Goal: Task Accomplishment & Management: Manage account settings

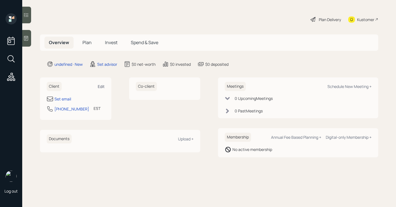
click at [101, 86] on div "Edit" at bounding box center [101, 86] width 7 height 5
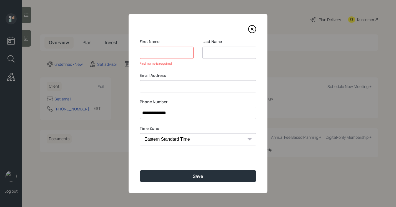
click at [221, 53] on input at bounding box center [229, 53] width 54 height 12
type input "Achtyl"
click at [181, 55] on input at bounding box center [167, 53] width 54 height 12
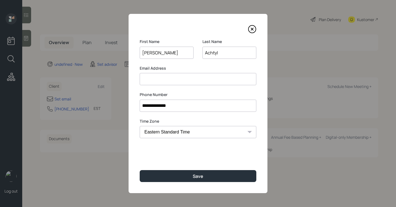
type input "[PERSON_NAME]"
click at [192, 78] on input at bounding box center [198, 79] width 117 height 12
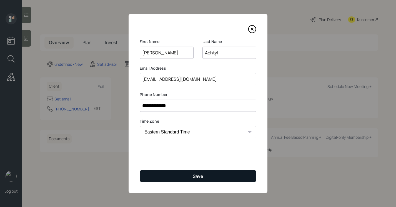
type input "[EMAIL_ADDRESS][DOMAIN_NAME]"
click at [172, 175] on button "Save" at bounding box center [198, 176] width 117 height 12
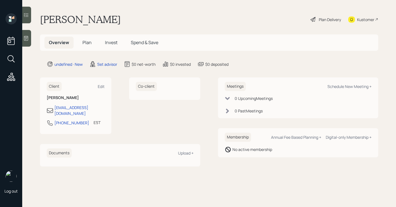
click at [24, 41] on div at bounding box center [26, 38] width 9 height 17
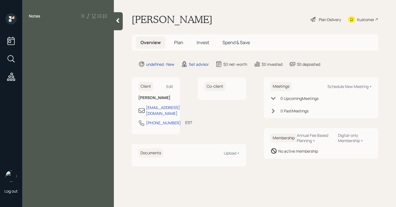
click at [64, 28] on div at bounding box center [68, 29] width 78 height 6
click at [58, 61] on div "SCC -" at bounding box center [68, 59] width 78 height 6
click at [66, 72] on div "Pension - 500" at bounding box center [68, 71] width 78 height 6
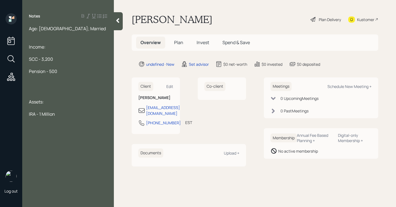
click at [39, 82] on div at bounding box center [68, 83] width 78 height 6
click at [57, 61] on div "SCC - 3,200" at bounding box center [68, 59] width 78 height 6
click at [71, 29] on div "Age: [DEMOGRAPHIC_DATA]; Married" at bounding box center [68, 29] width 78 height 6
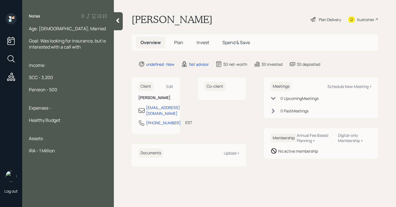
click at [51, 135] on div "Assets:" at bounding box center [68, 138] width 78 height 6
click at [60, 146] on div at bounding box center [68, 145] width 78 height 6
click at [67, 163] on div "IRA - 1 Million" at bounding box center [68, 163] width 78 height 6
click at [39, 191] on span "Liabitities:" at bounding box center [39, 193] width 21 height 6
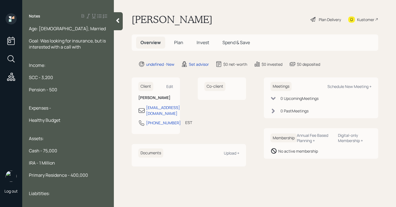
click at [39, 193] on span "Liabitities:" at bounding box center [39, 193] width 21 height 6
click at [65, 192] on div "Liabilities:" at bounding box center [68, 193] width 78 height 6
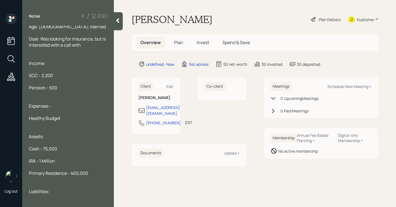
scroll to position [8, 0]
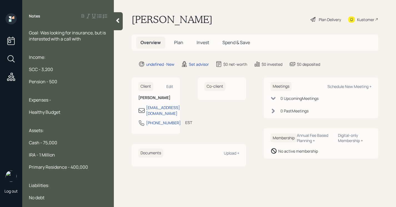
click at [83, 37] on div "Goal: Was looking for insurance, but is interested with a call with" at bounding box center [68, 36] width 78 height 12
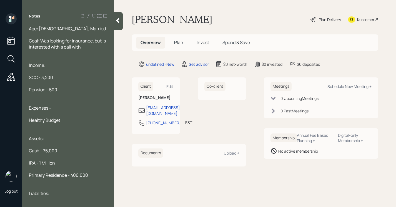
click at [119, 25] on div at bounding box center [118, 21] width 9 height 18
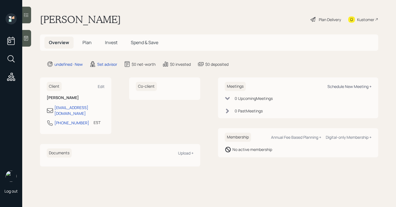
click at [339, 86] on div "Schedule New Meeting +" at bounding box center [349, 86] width 44 height 5
select select "round-[PERSON_NAME]"
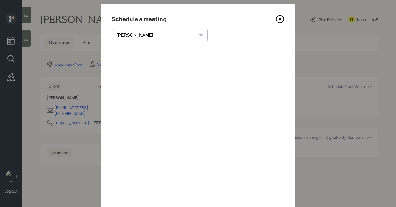
scroll to position [9, 0]
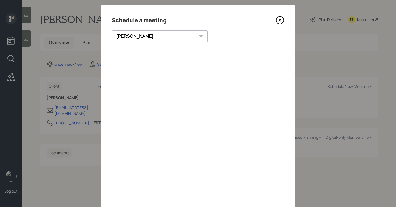
click at [277, 21] on icon at bounding box center [280, 20] width 8 height 8
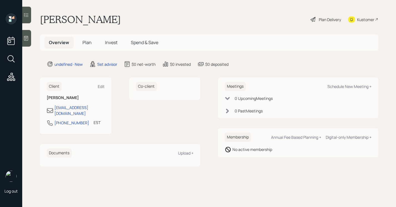
click at [26, 41] on icon at bounding box center [26, 39] width 6 height 6
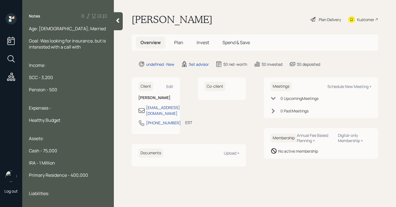
scroll to position [8, 0]
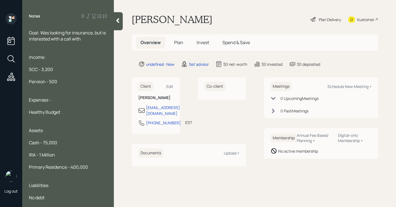
click at [91, 39] on div "Goal: Was looking for insurance, but is interested with a call with" at bounding box center [68, 36] width 78 height 12
click at [62, 87] on div at bounding box center [68, 88] width 78 height 6
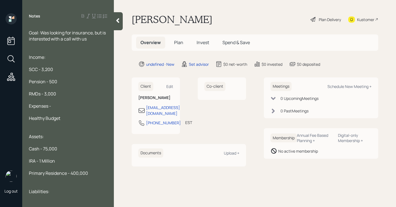
click at [67, 117] on div "Healthy Budget" at bounding box center [68, 118] width 78 height 6
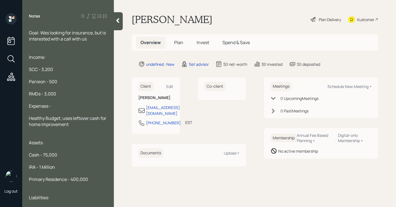
scroll to position [0, 0]
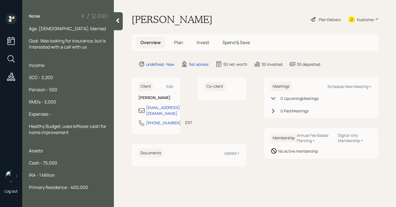
click at [70, 31] on div "Age: [DEMOGRAPHIC_DATA]; Married" at bounding box center [68, 29] width 78 height 6
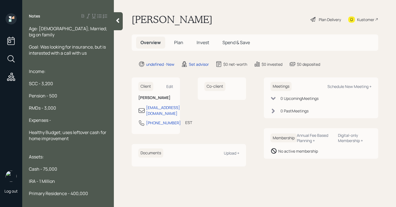
scroll to position [20, 0]
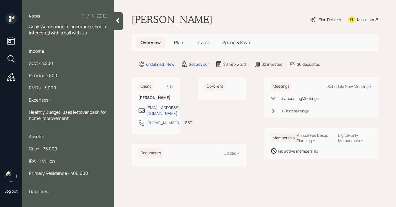
click at [116, 18] on icon at bounding box center [118, 21] width 6 height 6
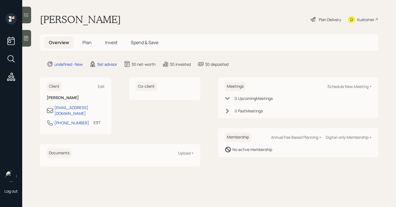
click at [30, 17] on div at bounding box center [26, 15] width 9 height 17
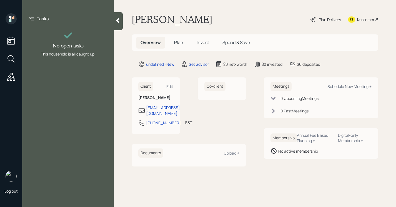
click at [116, 16] on div at bounding box center [118, 21] width 9 height 18
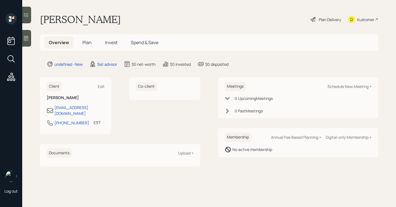
click at [27, 38] on icon at bounding box center [26, 39] width 6 height 6
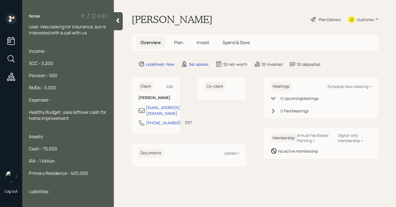
scroll to position [0, 0]
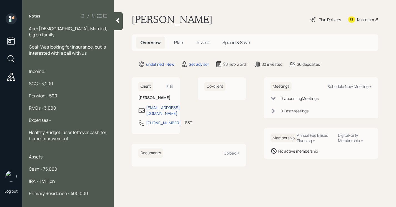
click at [40, 44] on span "Goal: Was looking for insurance, but is interested with a call with us" at bounding box center [68, 50] width 78 height 12
click at [94, 44] on span "Goal: Was looking for insurance, but is interested with a call with us" at bounding box center [68, 50] width 78 height 12
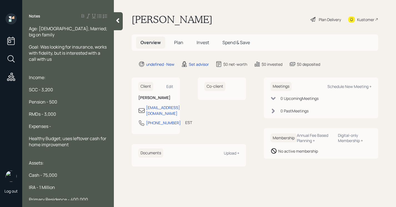
click at [107, 46] on div "Goal: Was looking for insurance, works with fidelity, but is interested with a …" at bounding box center [68, 53] width 78 height 18
click at [104, 48] on span "Goal: Was looking for insurance, works with fidelity, but is interested to take…" at bounding box center [68, 53] width 79 height 18
click at [90, 51] on div "Goal: Was looking for insurance, works with fidelity, but is interested to take…" at bounding box center [68, 53] width 78 height 18
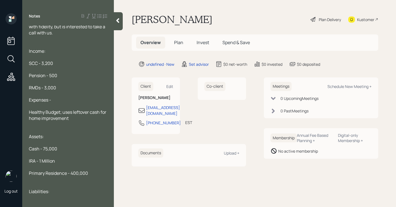
click at [114, 24] on div at bounding box center [118, 21] width 9 height 18
